Goal: Check status: Check status

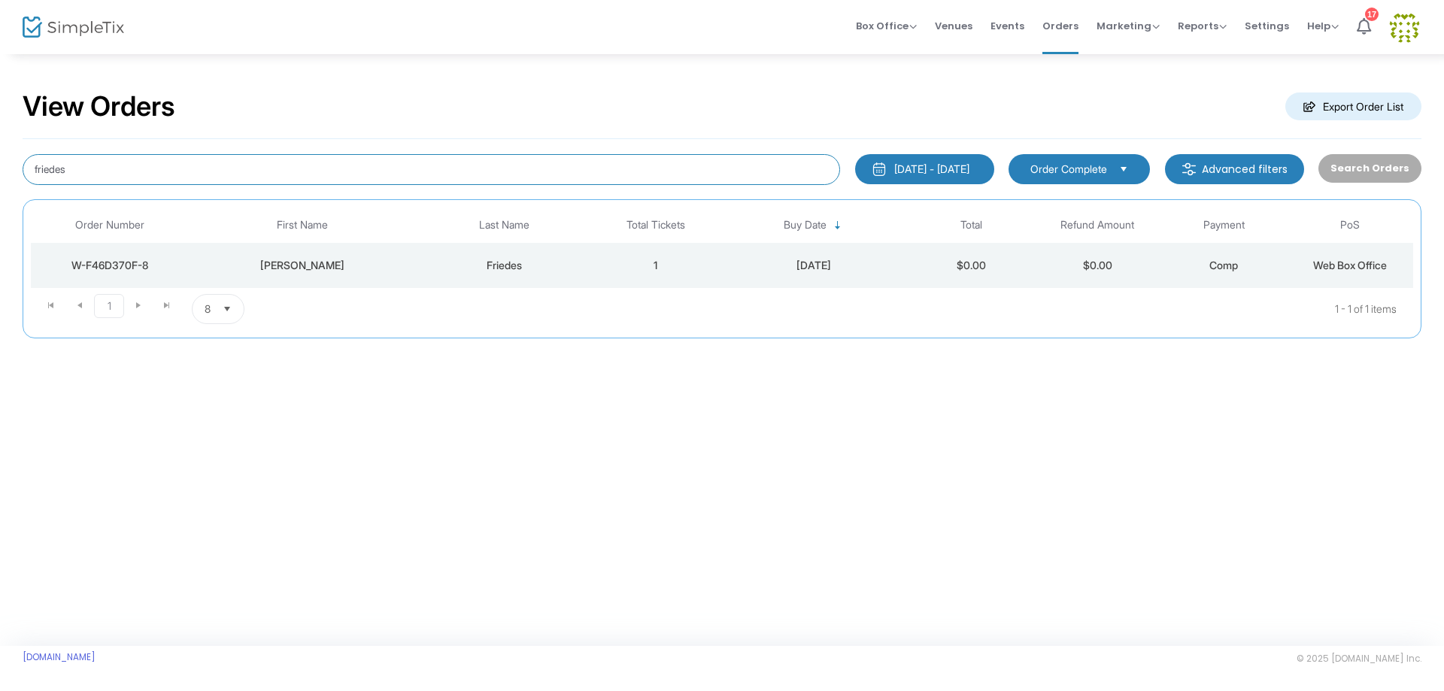
click at [472, 174] on input "friedes" at bounding box center [431, 169] width 817 height 31
drag, startPoint x: 406, startPoint y: 165, endPoint x: 0, endPoint y: 161, distance: 406.0
click at [0, 161] on div "View Orders Export Order List friedes [DATE] - [DATE] Last 30 Days [DATE] [DATE…" at bounding box center [722, 222] width 1444 height 338
click at [841, 260] on div "[DATE]" at bounding box center [814, 265] width 182 height 15
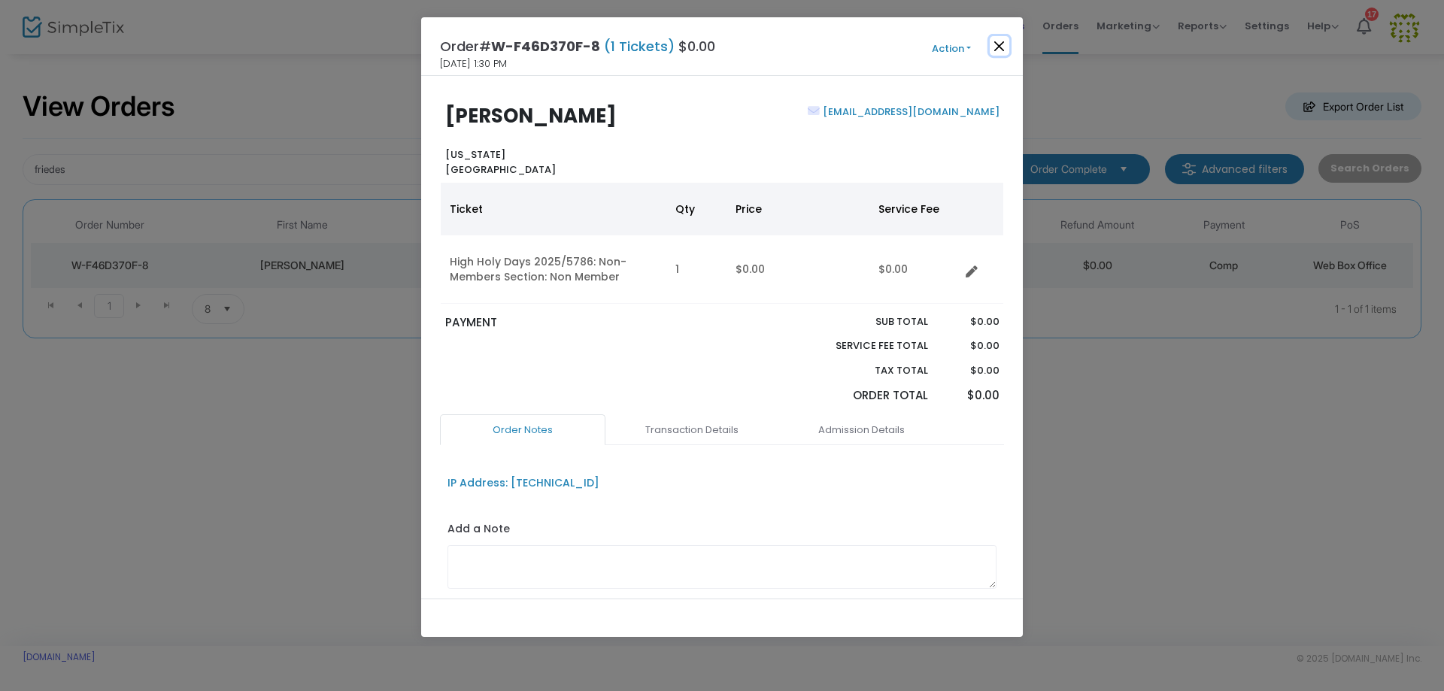
click at [994, 50] on button "Close" at bounding box center [999, 46] width 20 height 20
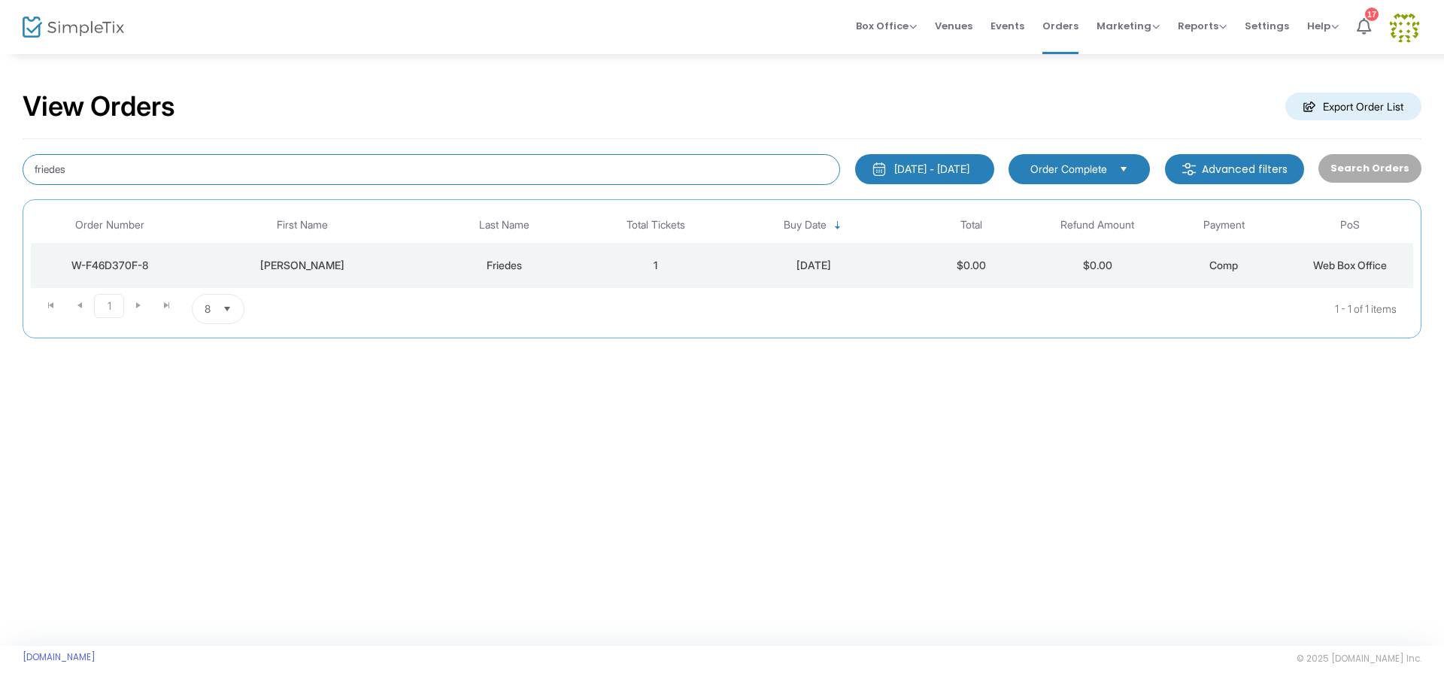
drag, startPoint x: 65, startPoint y: 181, endPoint x: 0, endPoint y: 140, distance: 76.8
click at [0, 140] on div "View Orders Export Order List friedes [DATE] - [DATE] Last 30 Days [DATE] [DATE…" at bounding box center [722, 222] width 1444 height 338
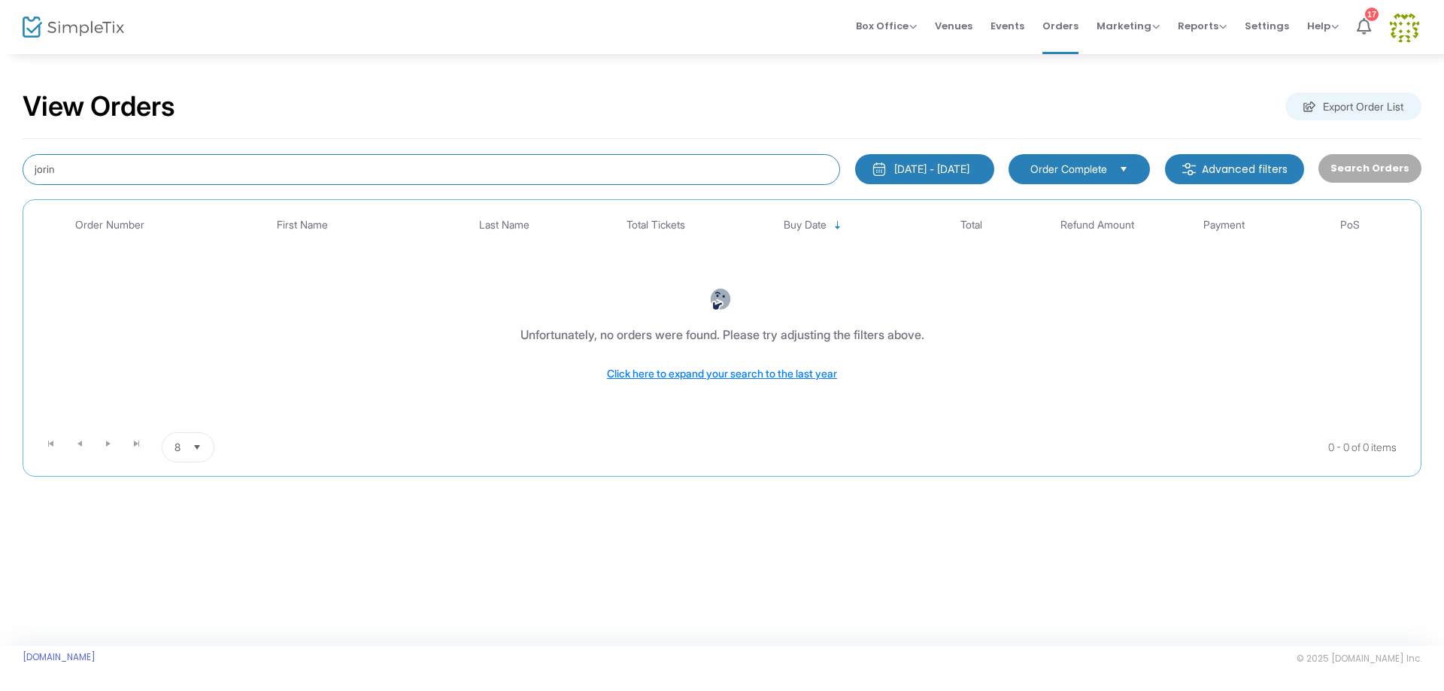
drag, startPoint x: 95, startPoint y: 166, endPoint x: 0, endPoint y: 161, distance: 94.9
click at [0, 161] on div "View Orders Export Order List jorin [DATE] - [DATE] Last 30 Days [DATE] [DATE] …" at bounding box center [722, 291] width 1444 height 477
drag, startPoint x: 35, startPoint y: 172, endPoint x: 26, endPoint y: 169, distance: 9.5
click at [26, 169] on input "sammi" at bounding box center [431, 169] width 817 height 31
click at [26, 171] on input "sammi" at bounding box center [431, 169] width 817 height 31
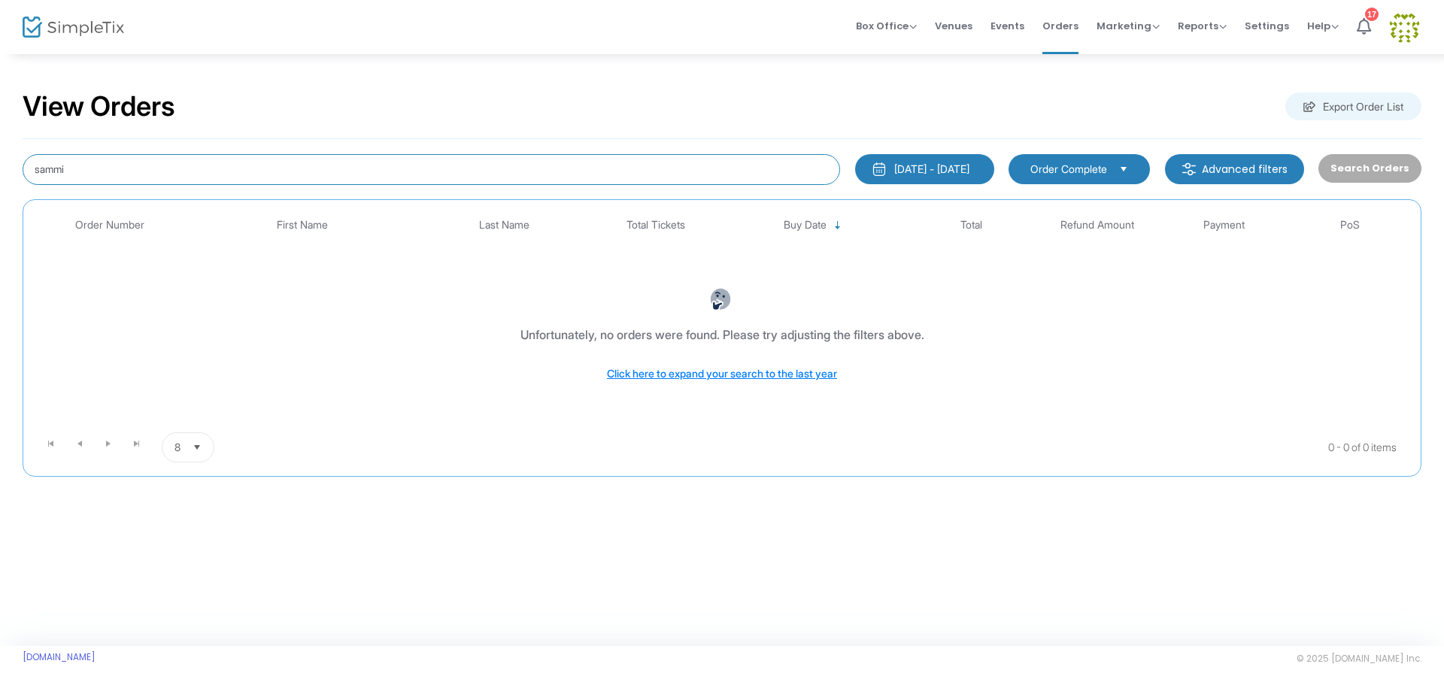
click at [38, 171] on input "sammi" at bounding box center [431, 169] width 817 height 31
type input "[PERSON_NAME]"
